Goal: Task Accomplishment & Management: Manage account settings

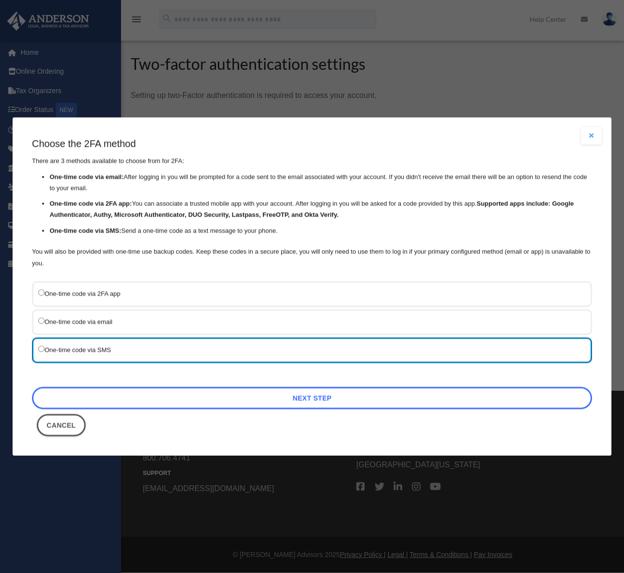
click at [310, 400] on link "Next Step" at bounding box center [312, 398] width 560 height 22
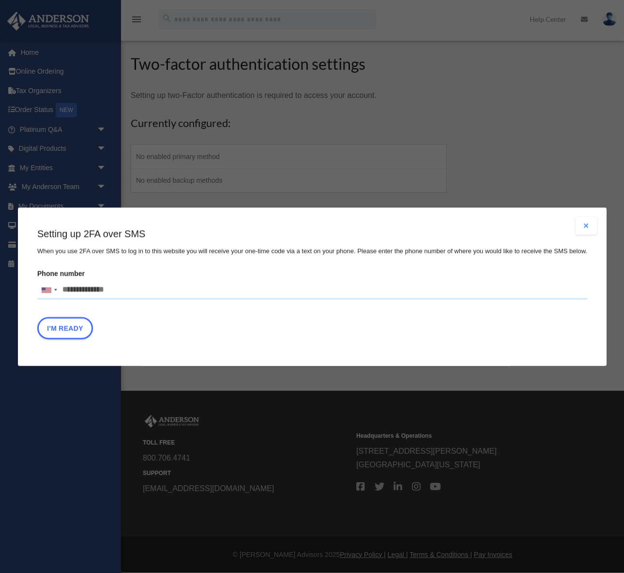
click at [105, 290] on input "Phone number United States +1 United Kingdom +44 Afghanistan (‫افغانستان‬‎) +93…" at bounding box center [312, 289] width 550 height 19
type input "**********"
click at [54, 330] on button "I'm Ready" at bounding box center [65, 327] width 56 height 22
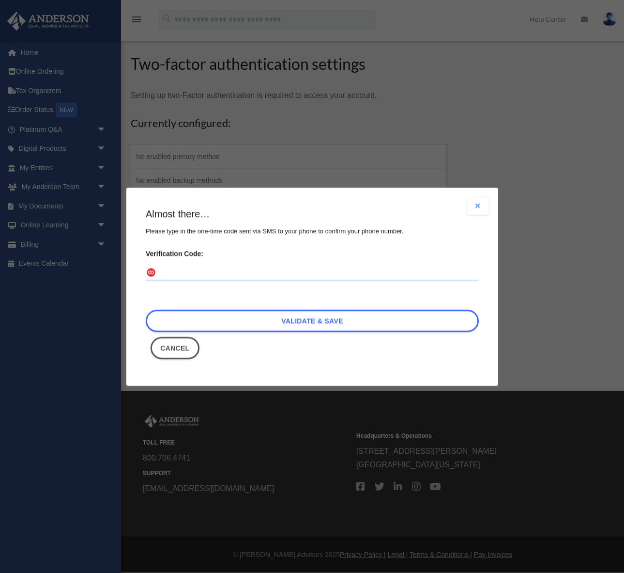
click at [247, 274] on input "Verification Code:" at bounding box center [312, 272] width 333 height 15
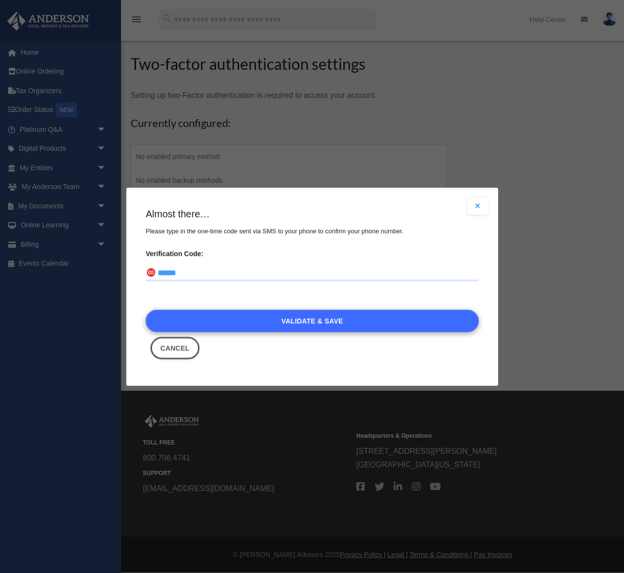
type input "******"
click at [330, 319] on link "Validate & Save" at bounding box center [312, 320] width 333 height 22
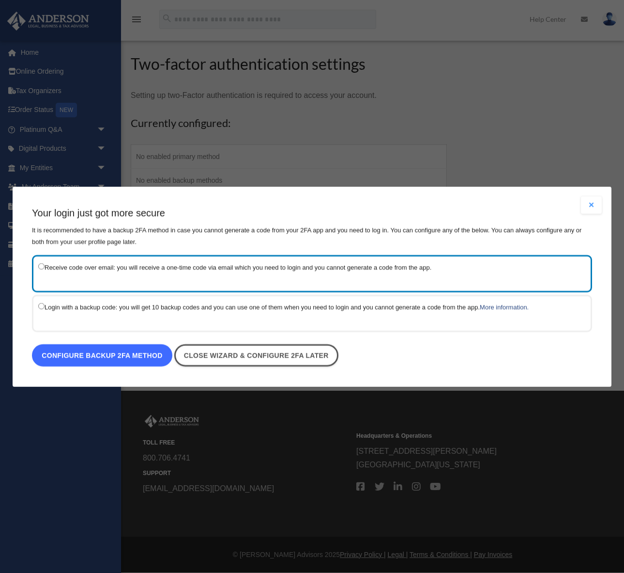
click at [81, 355] on link "Configure backup 2FA method" at bounding box center [102, 355] width 140 height 22
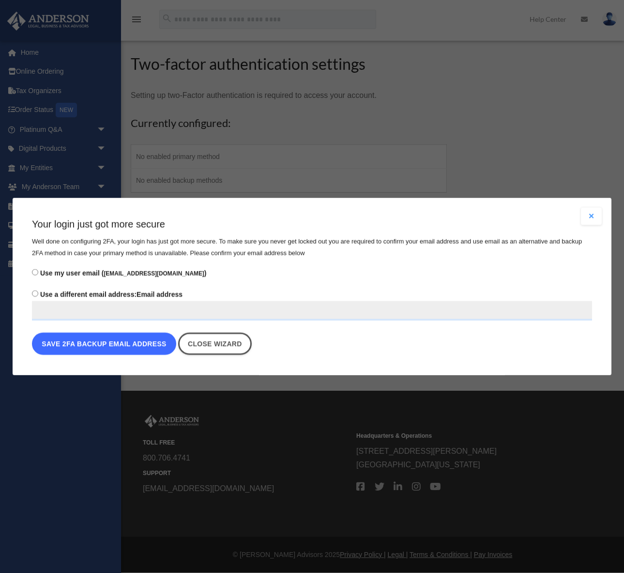
click at [86, 340] on button "Save 2FA backup email address" at bounding box center [104, 343] width 144 height 22
click at [87, 344] on button "Save 2FA backup email address" at bounding box center [104, 343] width 144 height 22
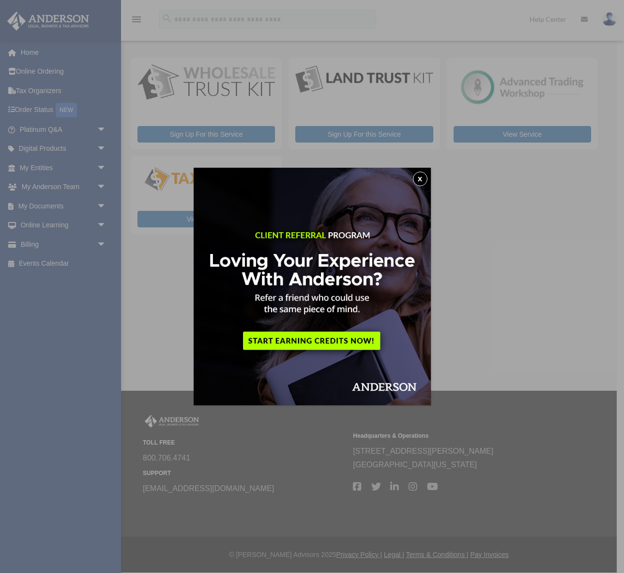
click at [420, 177] on button "x" at bounding box center [420, 178] width 15 height 15
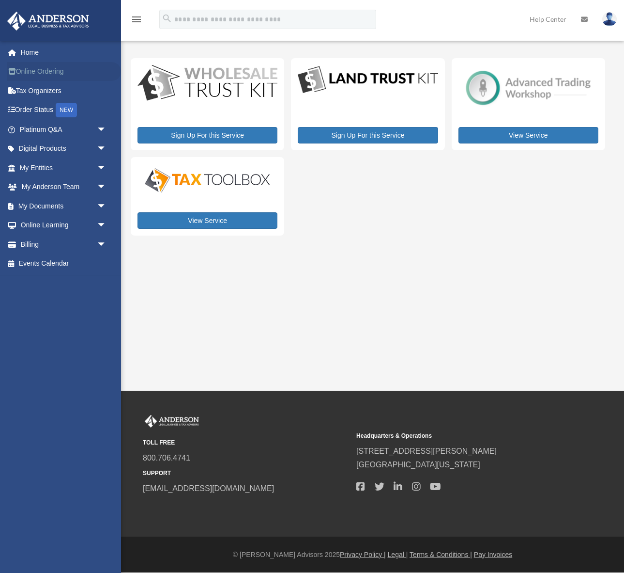
click at [41, 72] on link "Online Ordering" at bounding box center [64, 71] width 114 height 19
